Goal: Task Accomplishment & Management: Manage account settings

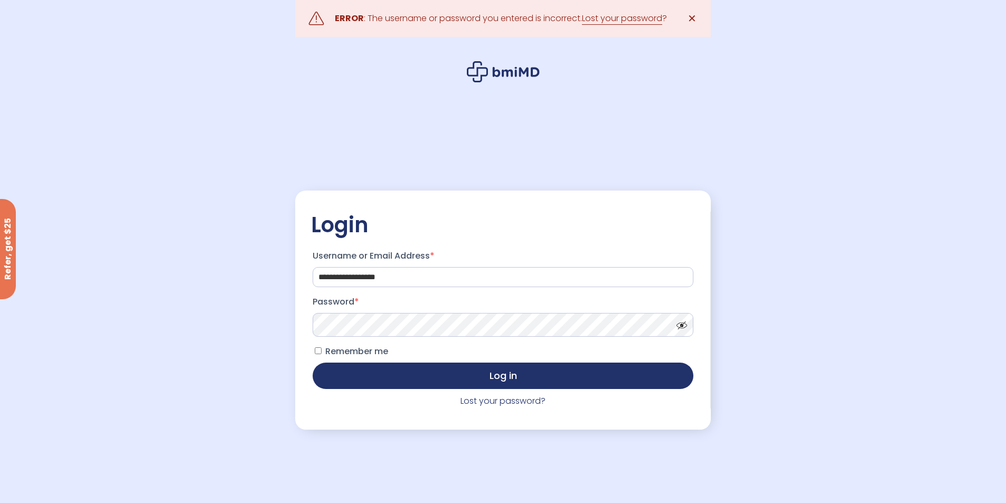
click at [678, 326] on span at bounding box center [680, 323] width 16 height 8
click at [444, 384] on button "Log in" at bounding box center [503, 375] width 380 height 26
click at [681, 327] on span at bounding box center [680, 323] width 16 height 8
click at [447, 376] on button "Log in" at bounding box center [503, 375] width 380 height 26
click at [629, 18] on link "Lost your password" at bounding box center [622, 18] width 80 height 13
